Goal: Browse casually

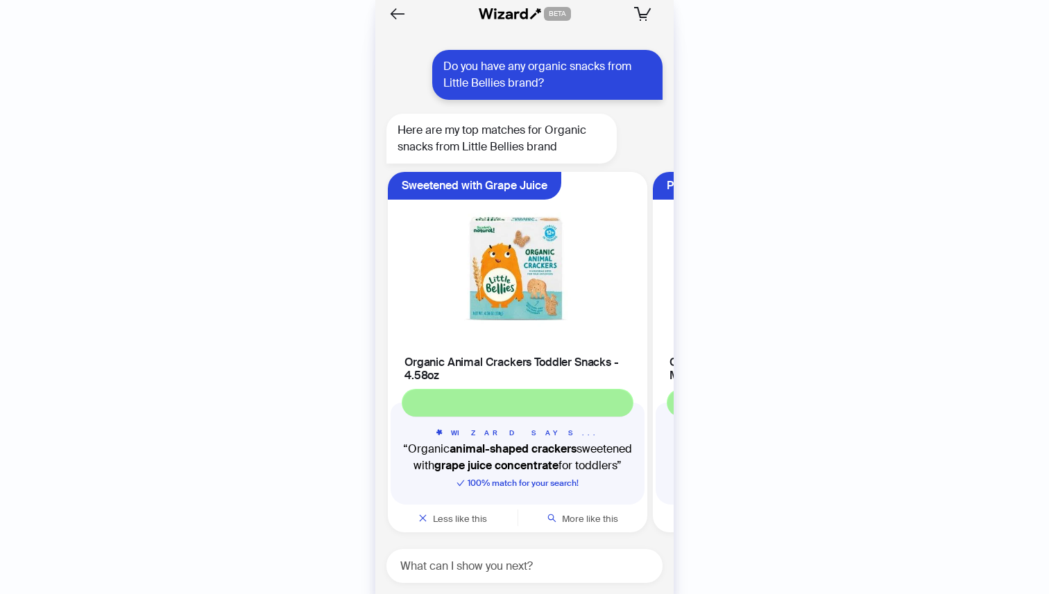
scroll to position [0, 261]
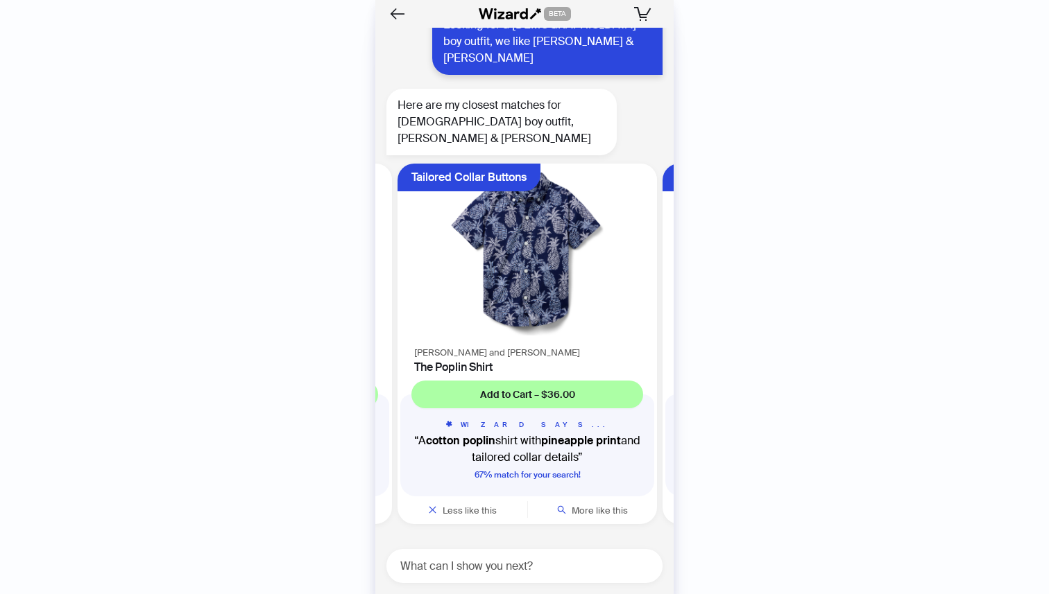
scroll to position [0, 526]
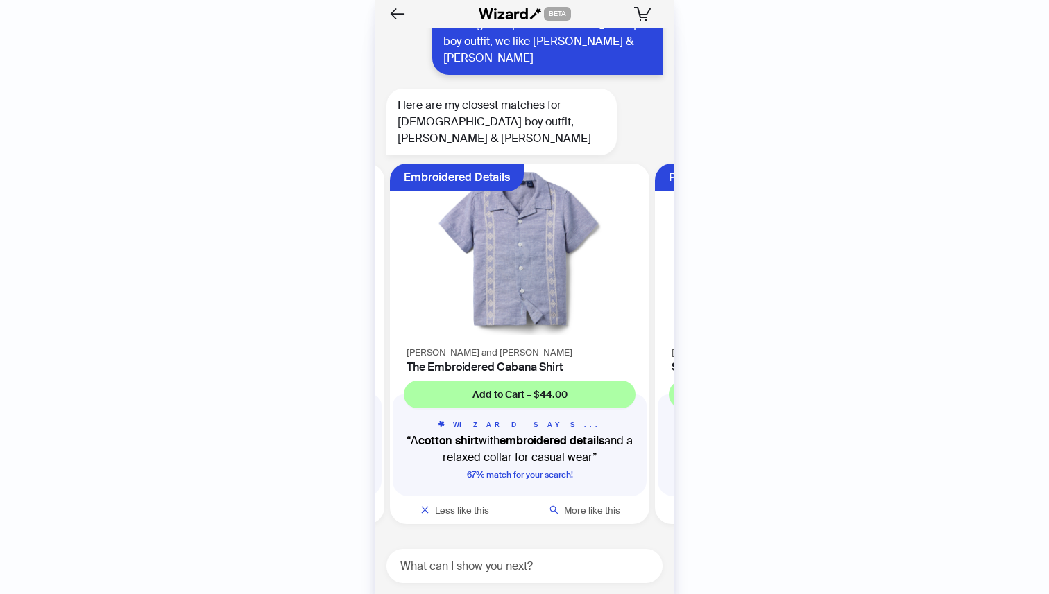
scroll to position [0, 791]
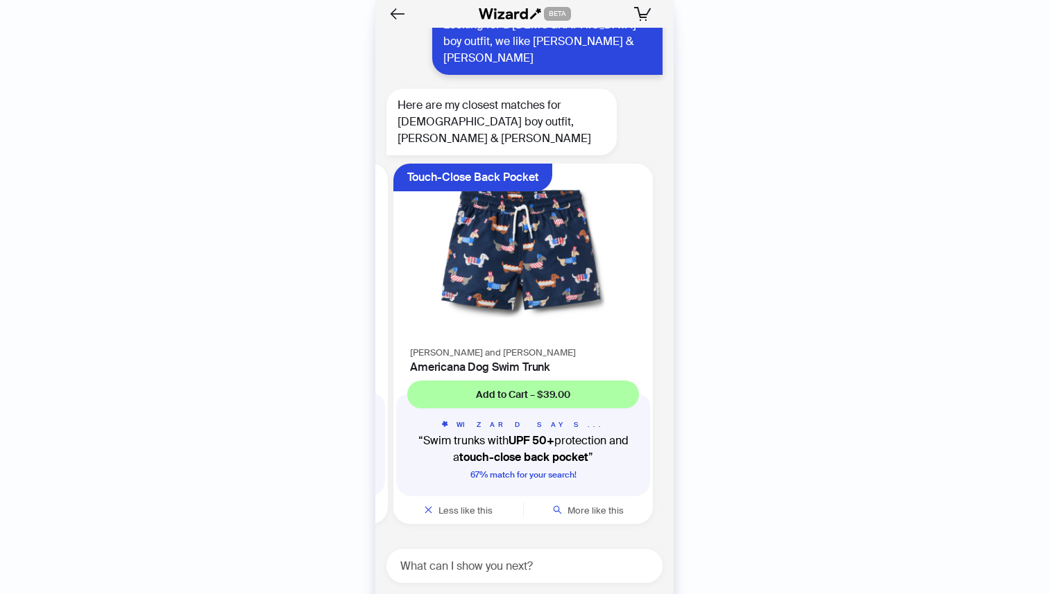
scroll to position [0, 1321]
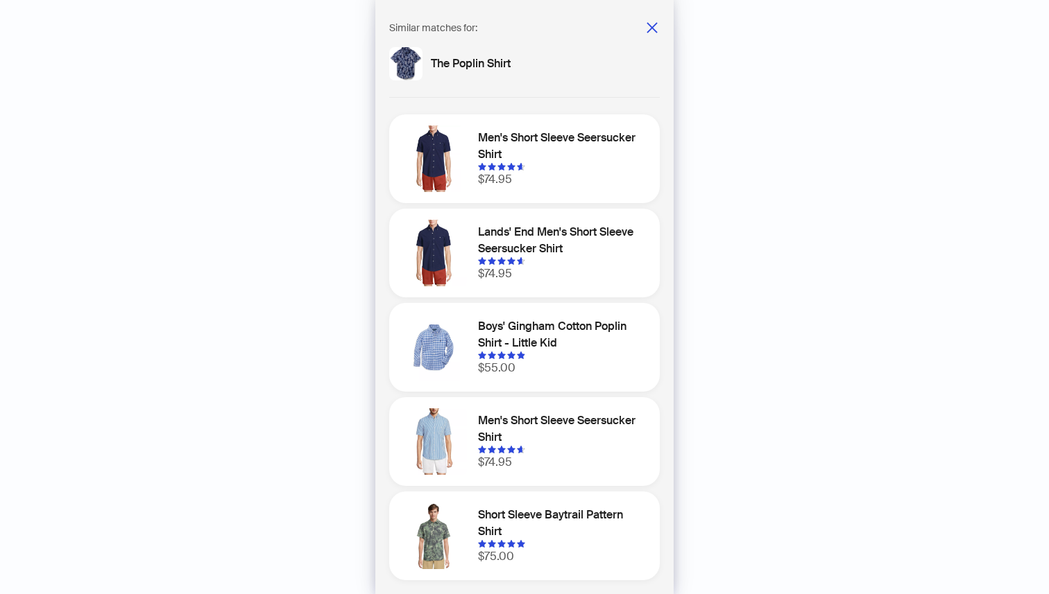
scroll to position [0, 791]
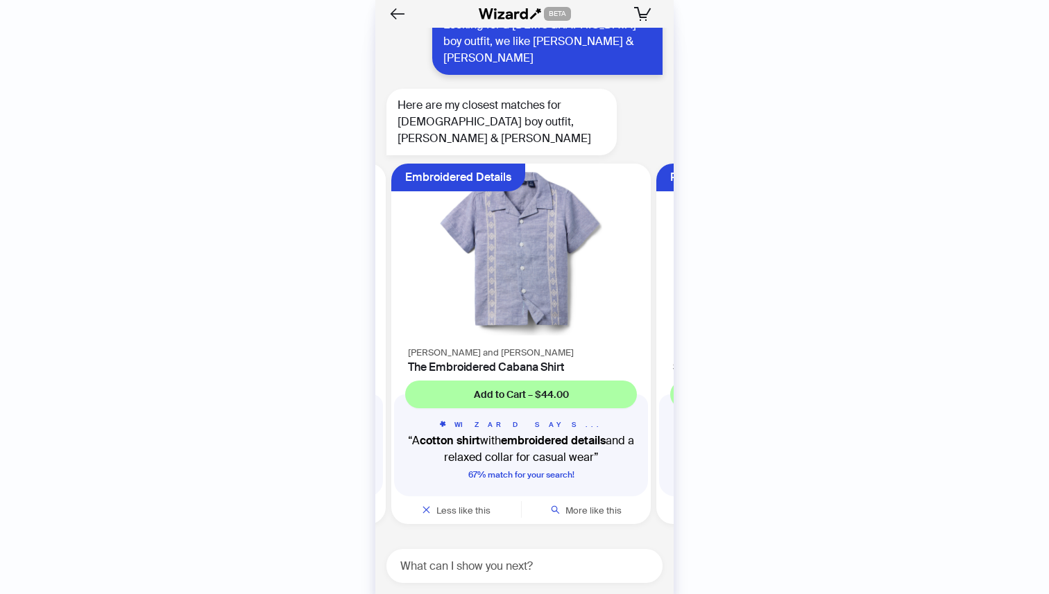
scroll to position [4544, 0]
